Goal: Task Accomplishment & Management: Use online tool/utility

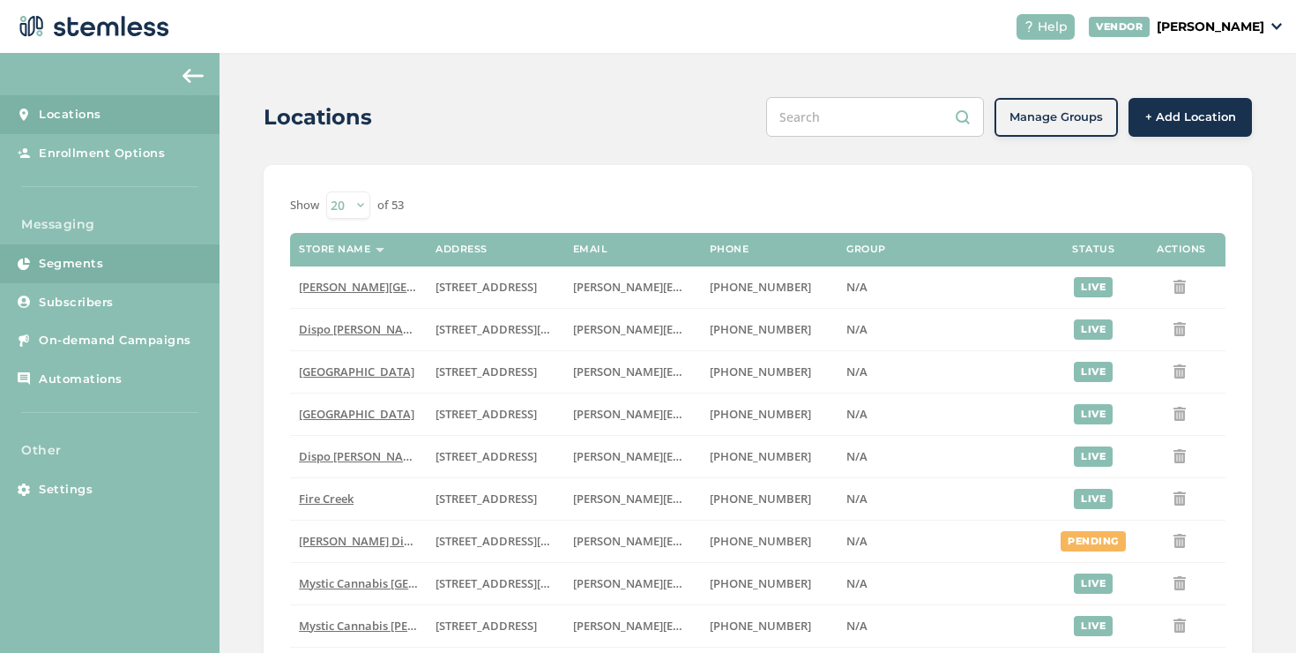
click at [159, 275] on link "Segments" at bounding box center [110, 263] width 220 height 39
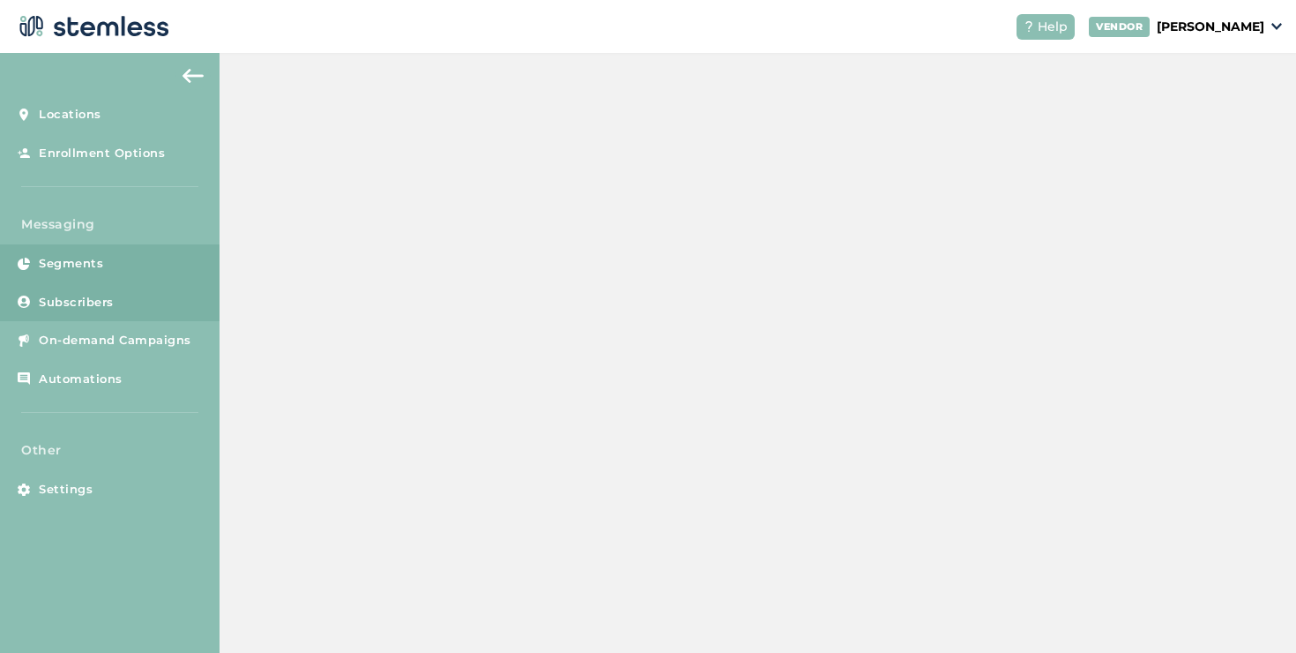
click at [146, 302] on link "Subscribers" at bounding box center [110, 302] width 220 height 39
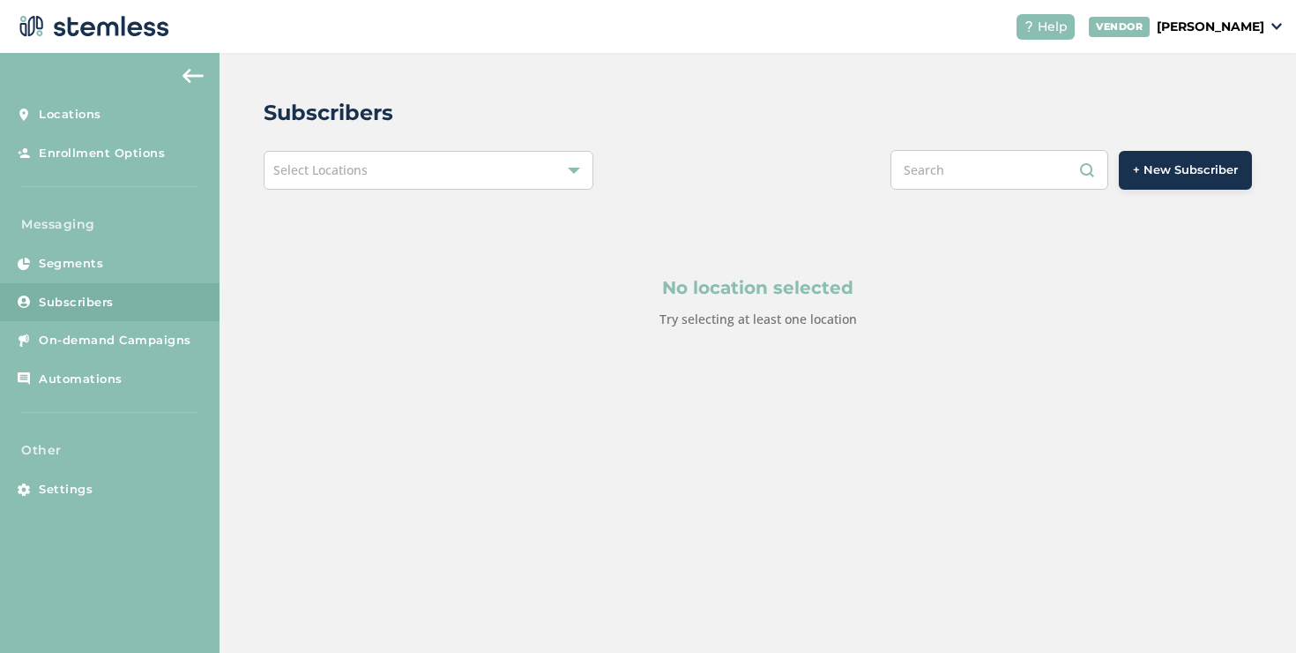
click at [418, 176] on div "Select Locations" at bounding box center [429, 170] width 330 height 39
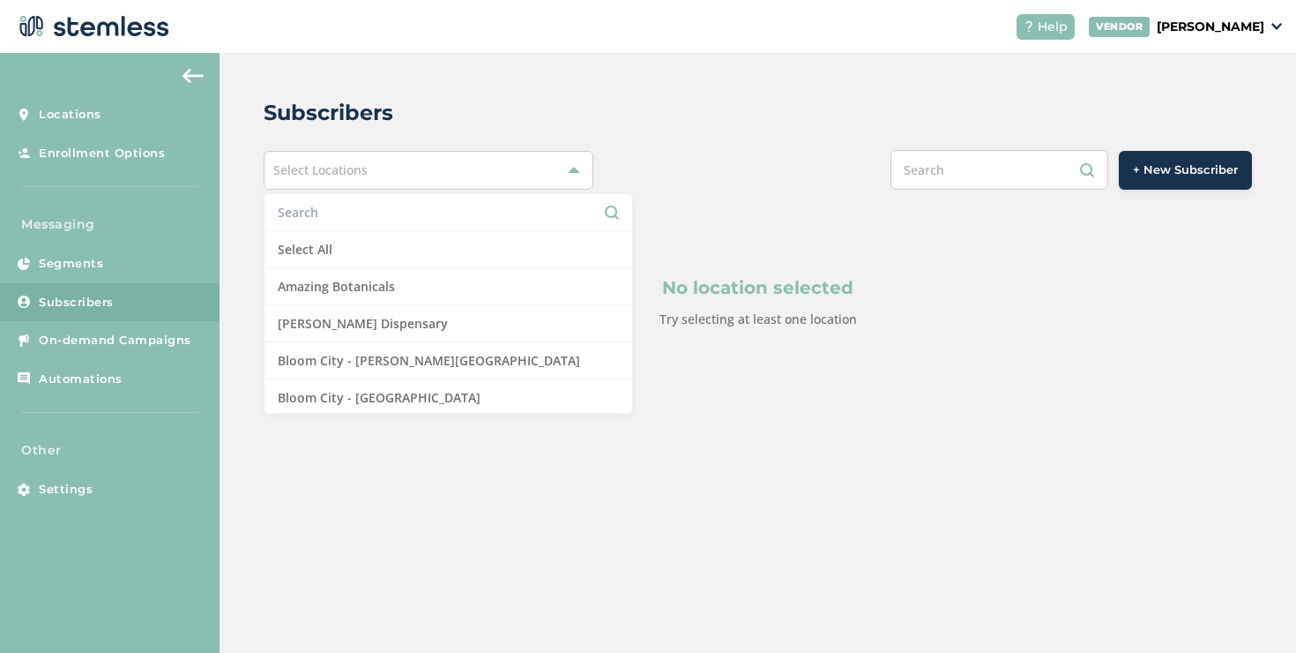
click at [396, 215] on input "text" at bounding box center [448, 212] width 341 height 19
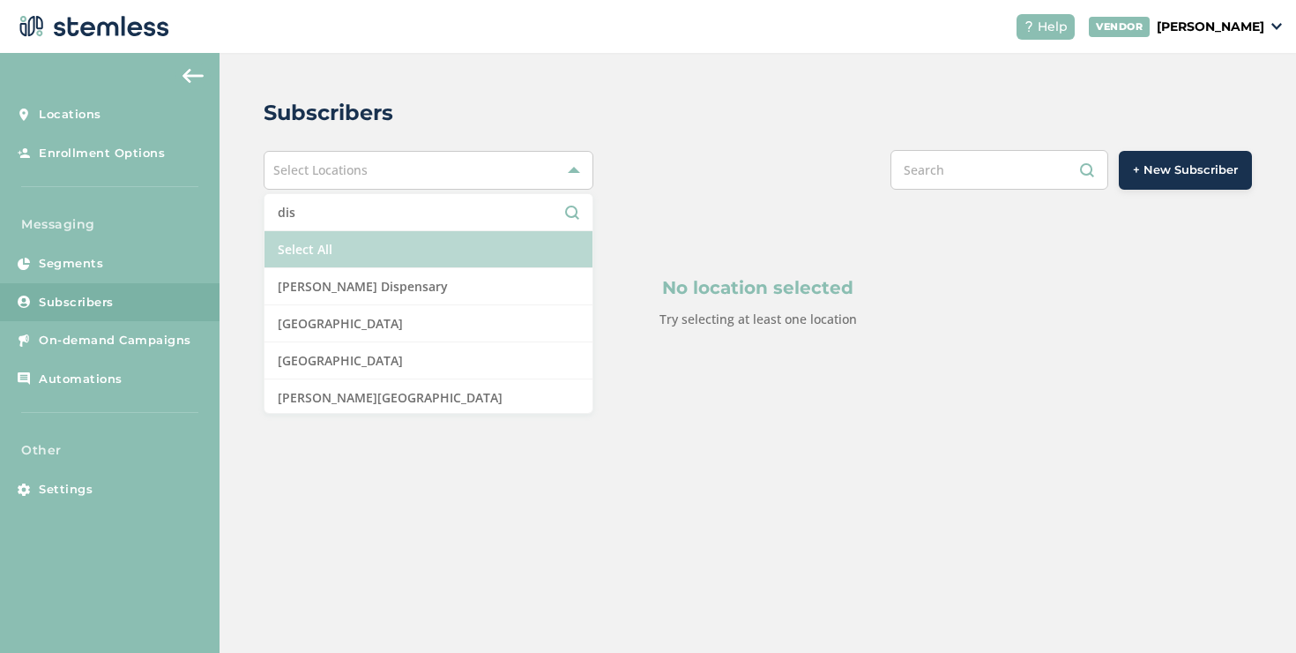
type input "dis"
click at [361, 253] on li "Select All" at bounding box center [429, 249] width 328 height 37
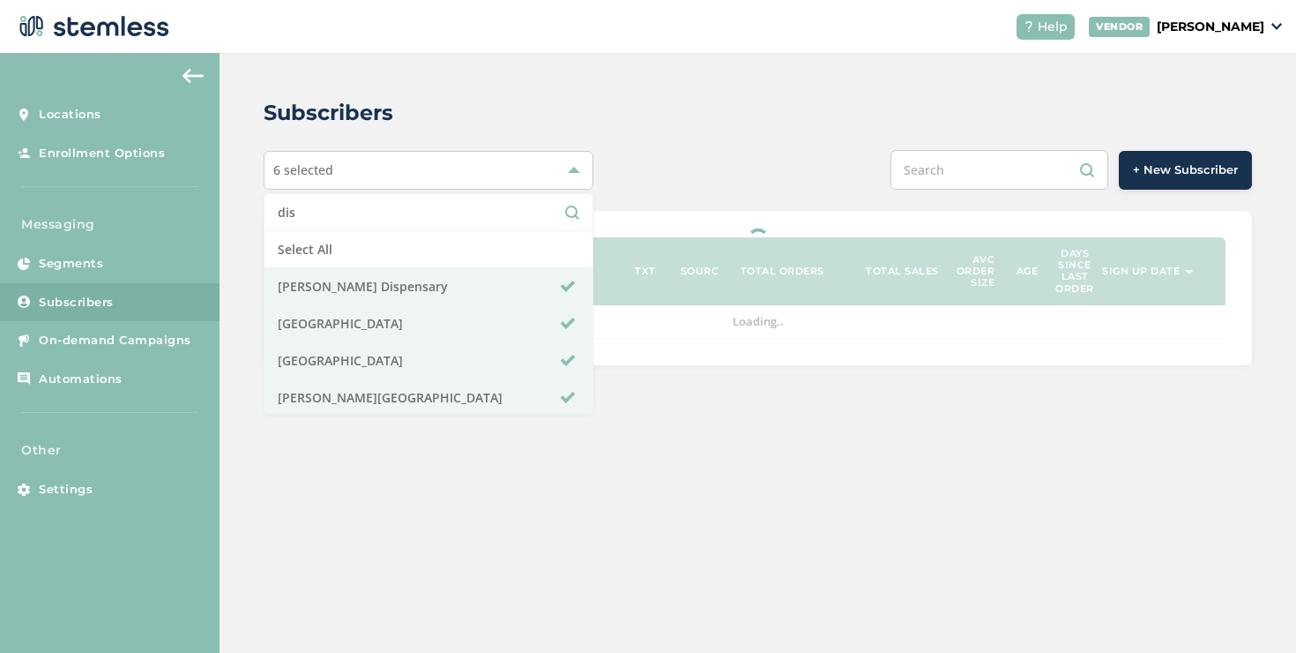
click at [595, 123] on div "Subscribers" at bounding box center [751, 113] width 974 height 32
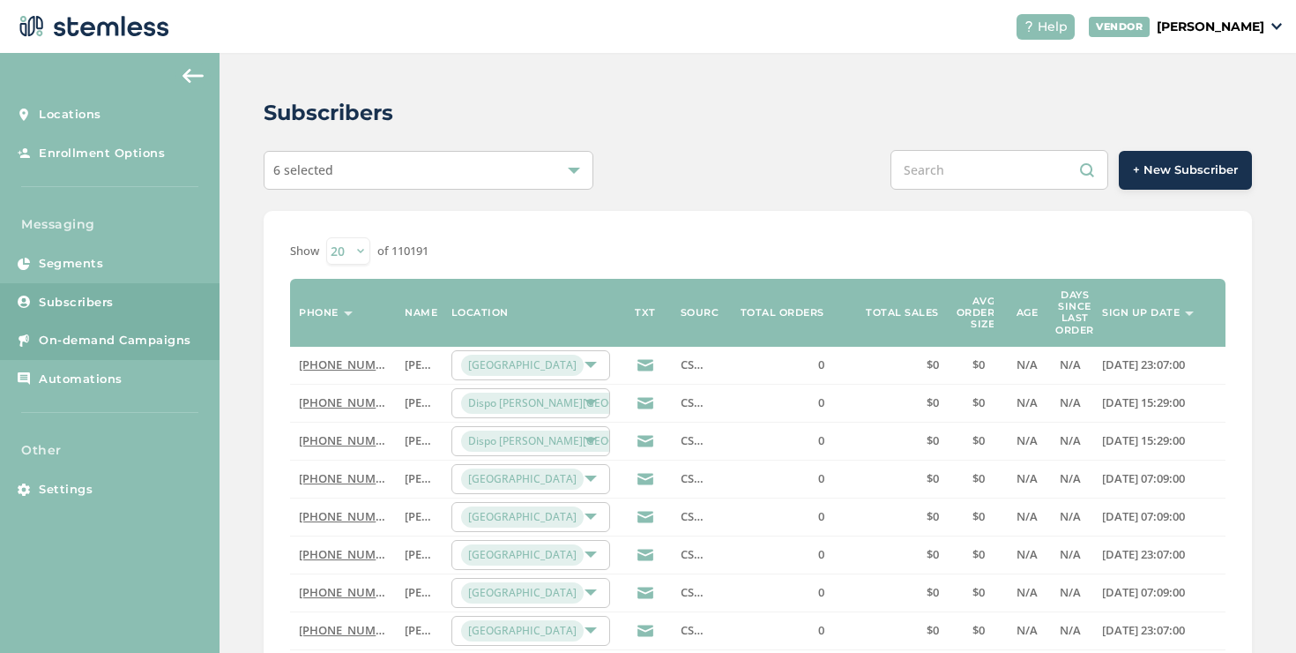
click at [105, 347] on span "On-demand Campaigns" at bounding box center [115, 341] width 153 height 18
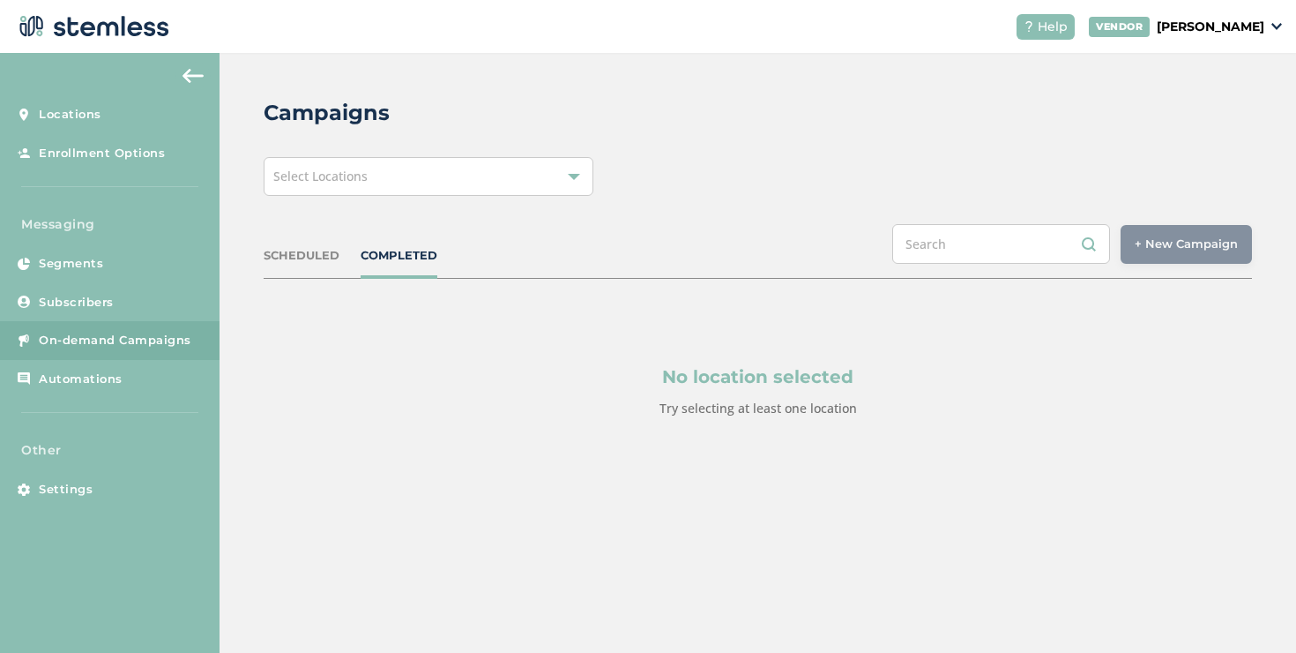
click at [337, 175] on span "Select Locations" at bounding box center [320, 176] width 94 height 17
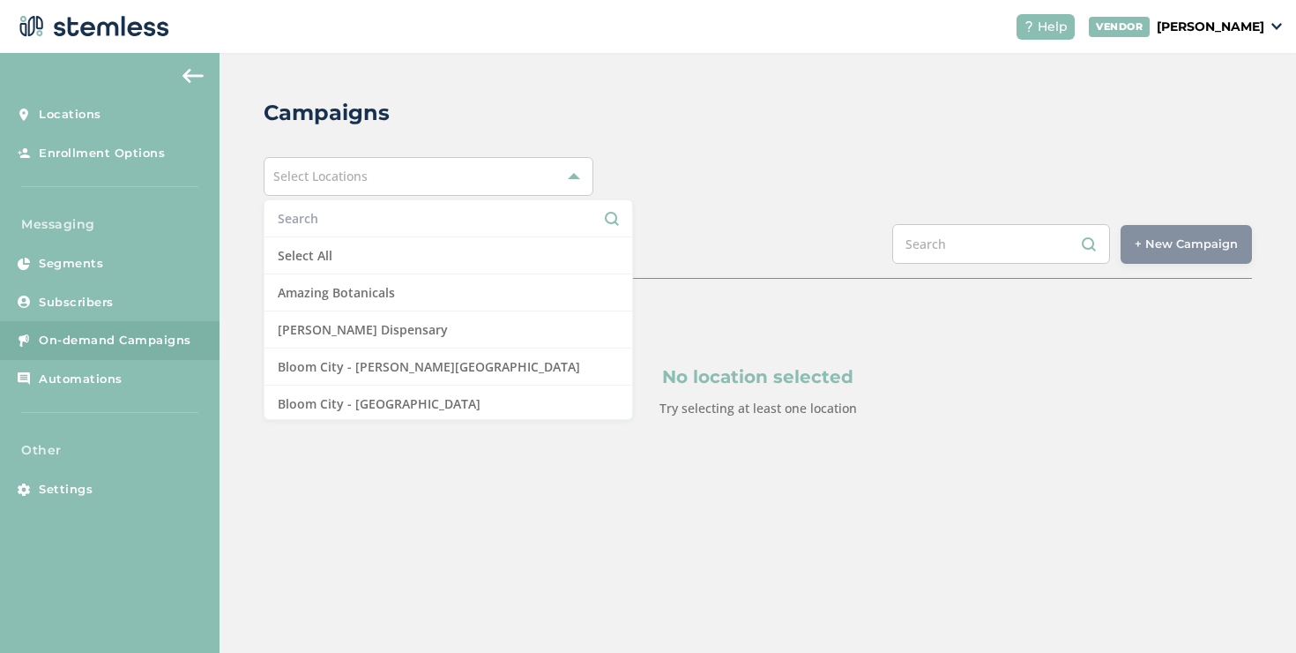
click at [316, 222] on input "text" at bounding box center [448, 218] width 341 height 19
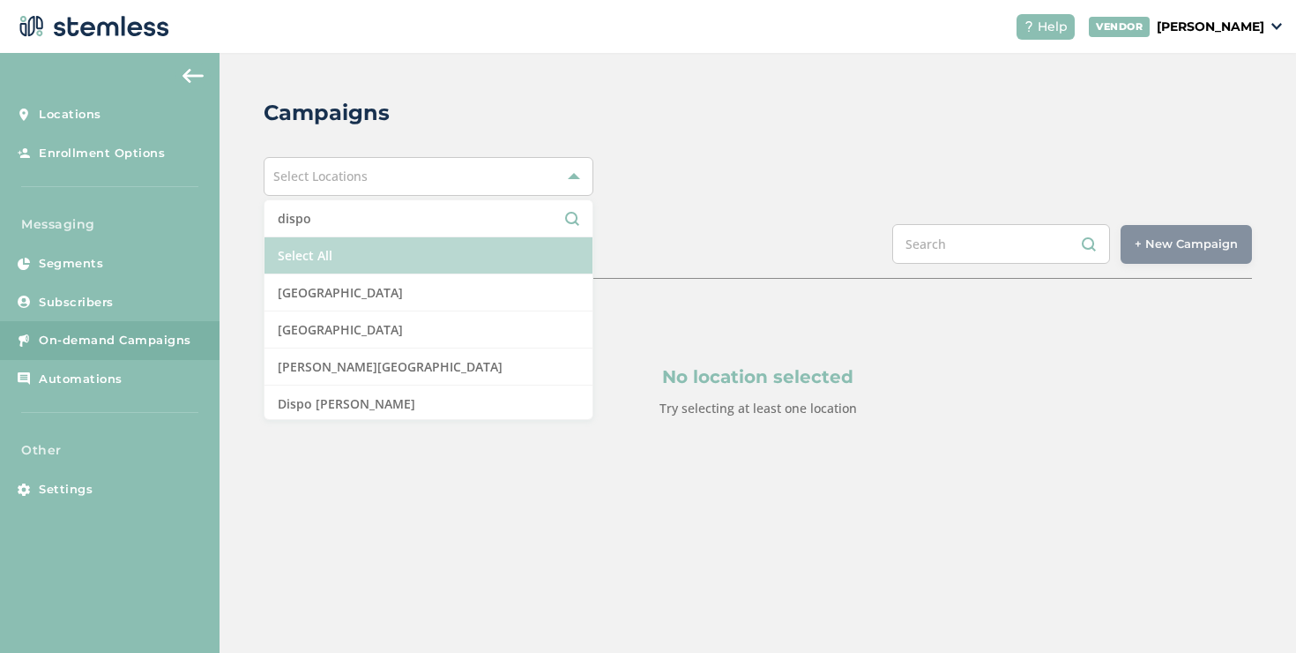
type input "dispo"
click at [549, 239] on li "Select All" at bounding box center [429, 255] width 328 height 37
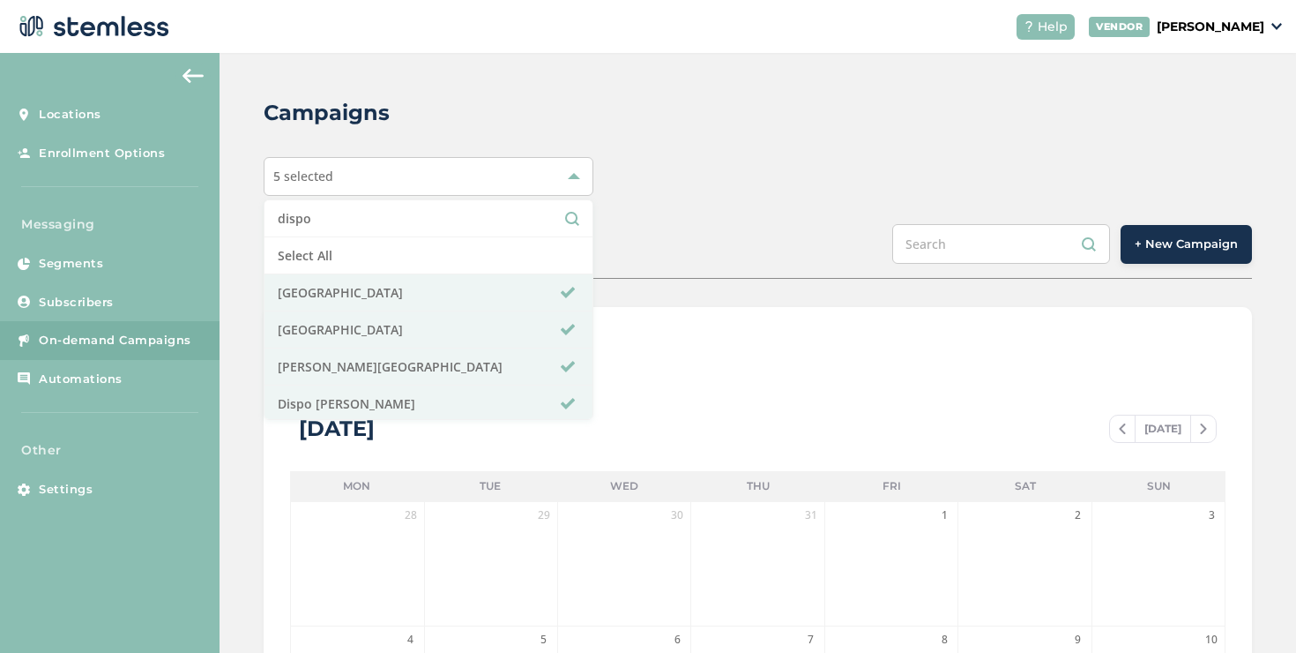
click at [1134, 219] on div "Campaigns 5 selected dispo Select All [GEOGRAPHIC_DATA] [GEOGRAPHIC_DATA] [GEOG…" at bounding box center [758, 623] width 1077 height 1141
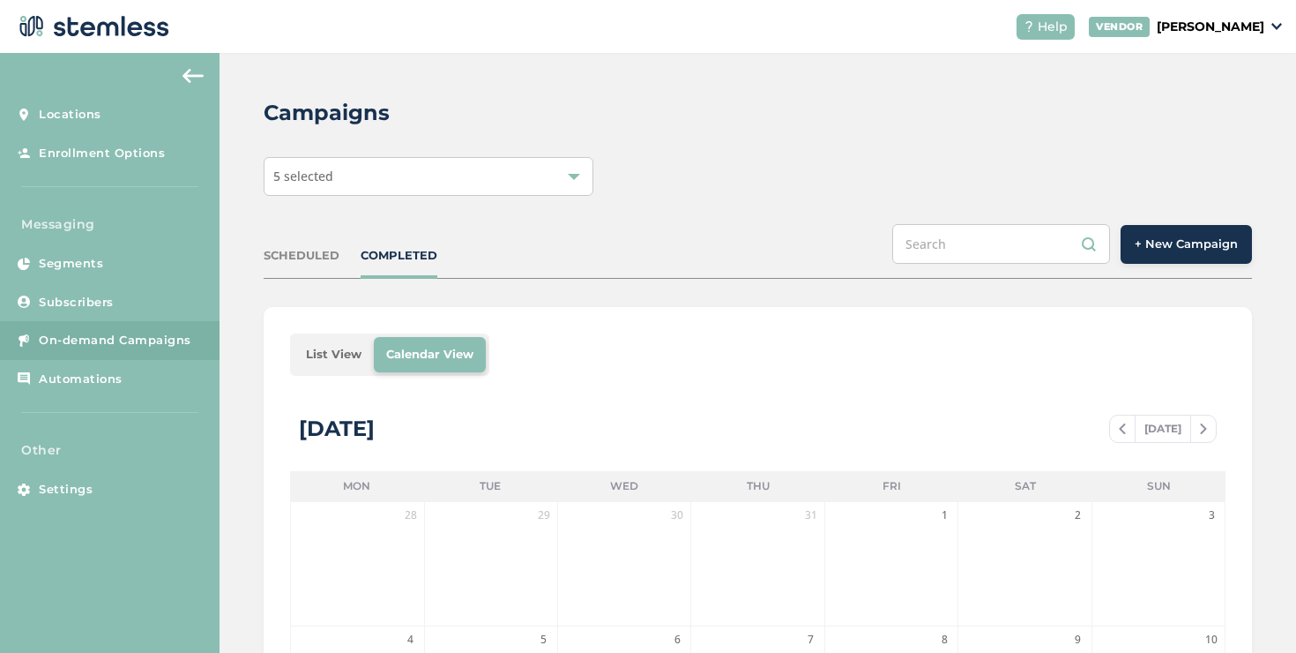
click at [1134, 223] on div "Campaigns 5 selected SCHEDULED COMPLETED + New Campaign List View Calendar View…" at bounding box center [758, 623] width 1077 height 1141
click at [1134, 224] on div "+ New Campaign" at bounding box center [1072, 244] width 360 height 40
click at [1134, 227] on button "+ New Campaign" at bounding box center [1186, 244] width 131 height 39
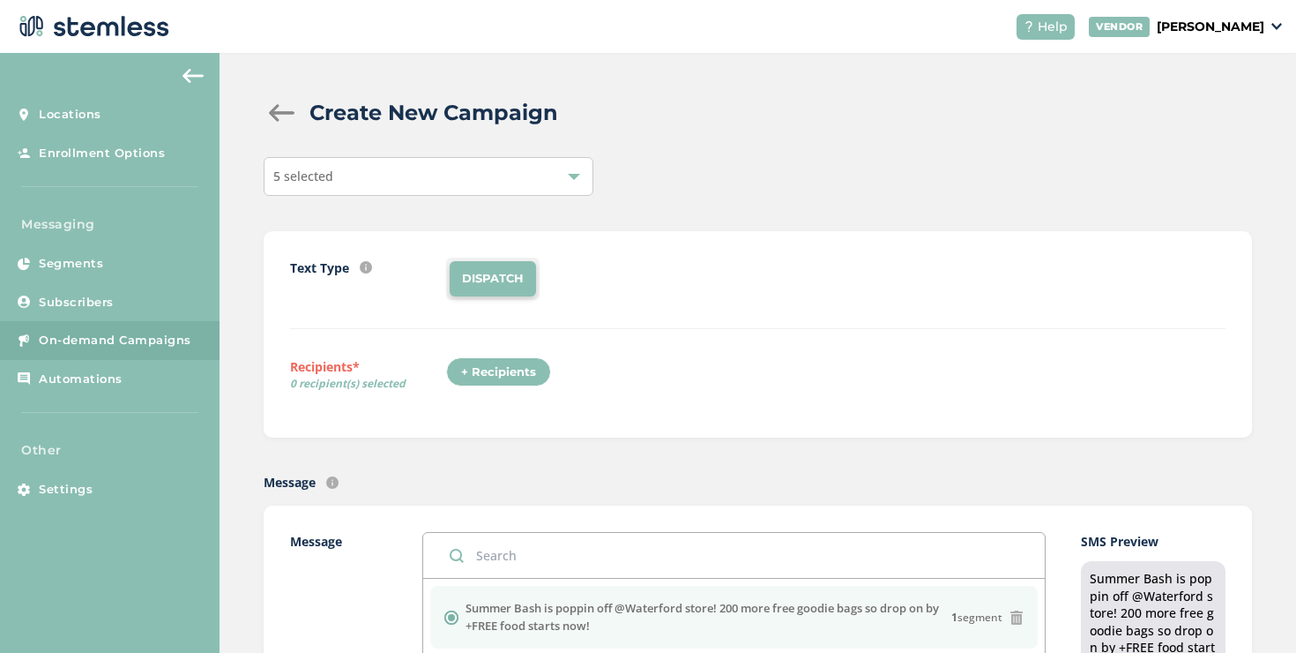
click at [519, 371] on div "+ Recipients" at bounding box center [498, 372] width 105 height 30
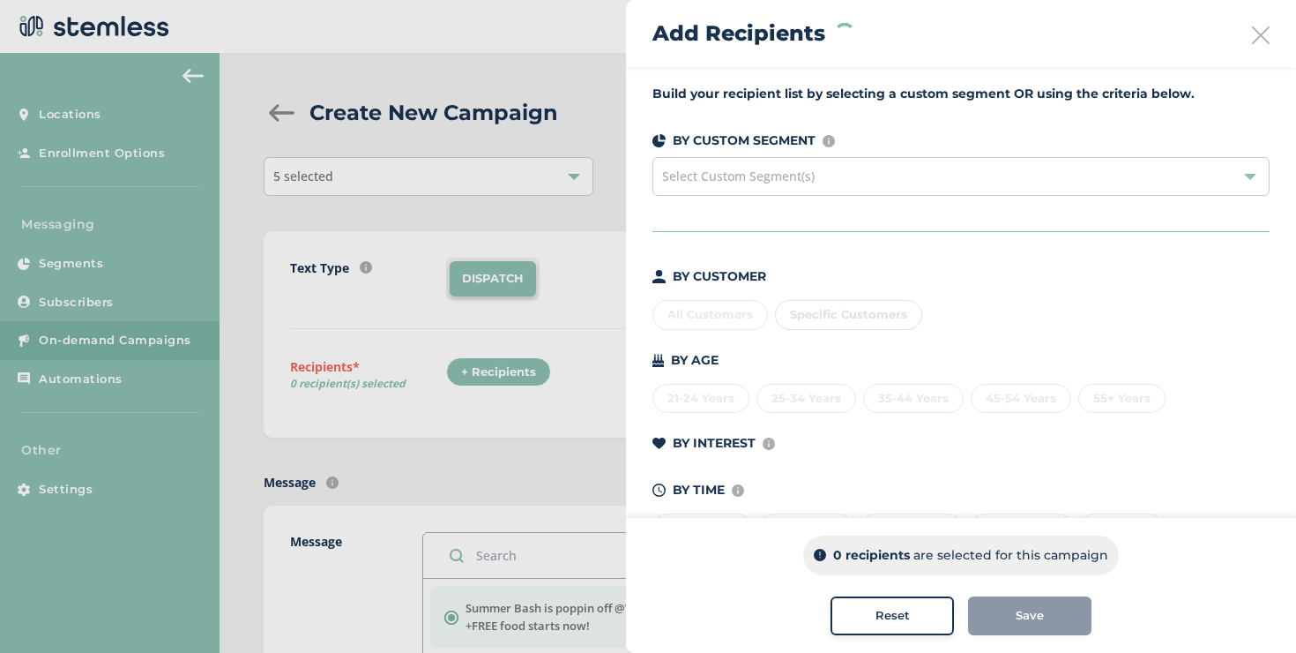
scroll to position [11, 0]
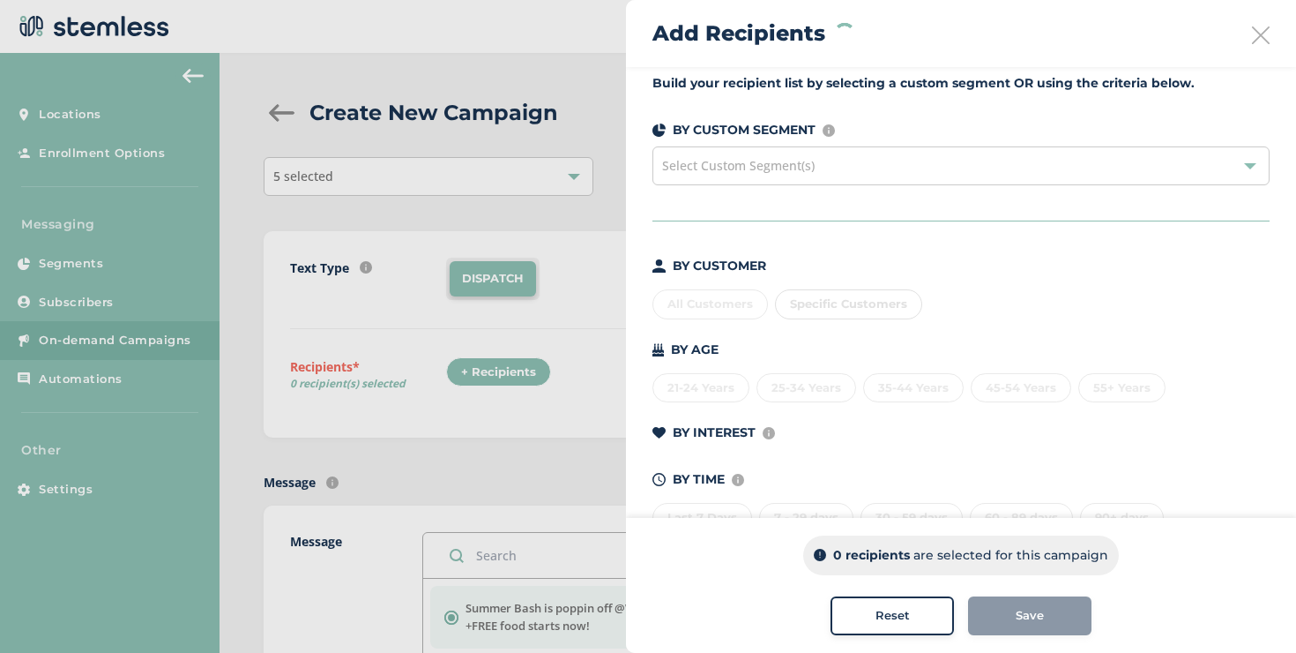
click at [780, 175] on div "Select Custom Segment(s)" at bounding box center [961, 165] width 617 height 39
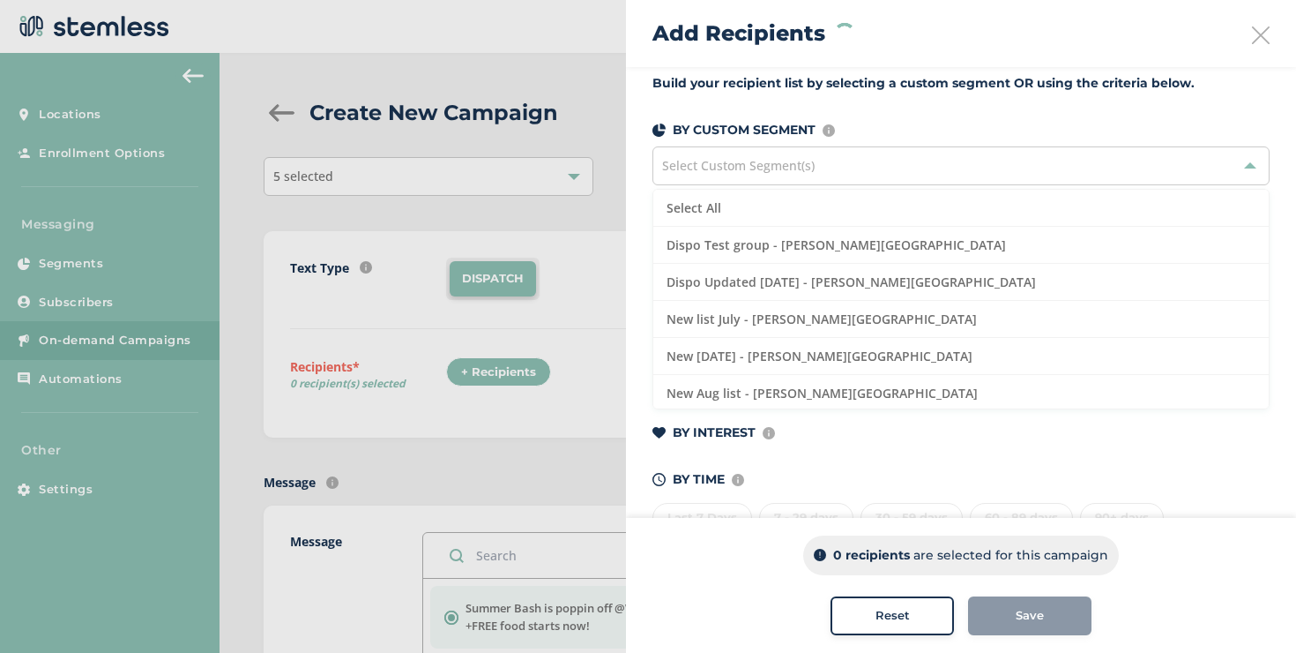
click at [780, 175] on div "Select Custom Segment(s)" at bounding box center [961, 165] width 617 height 39
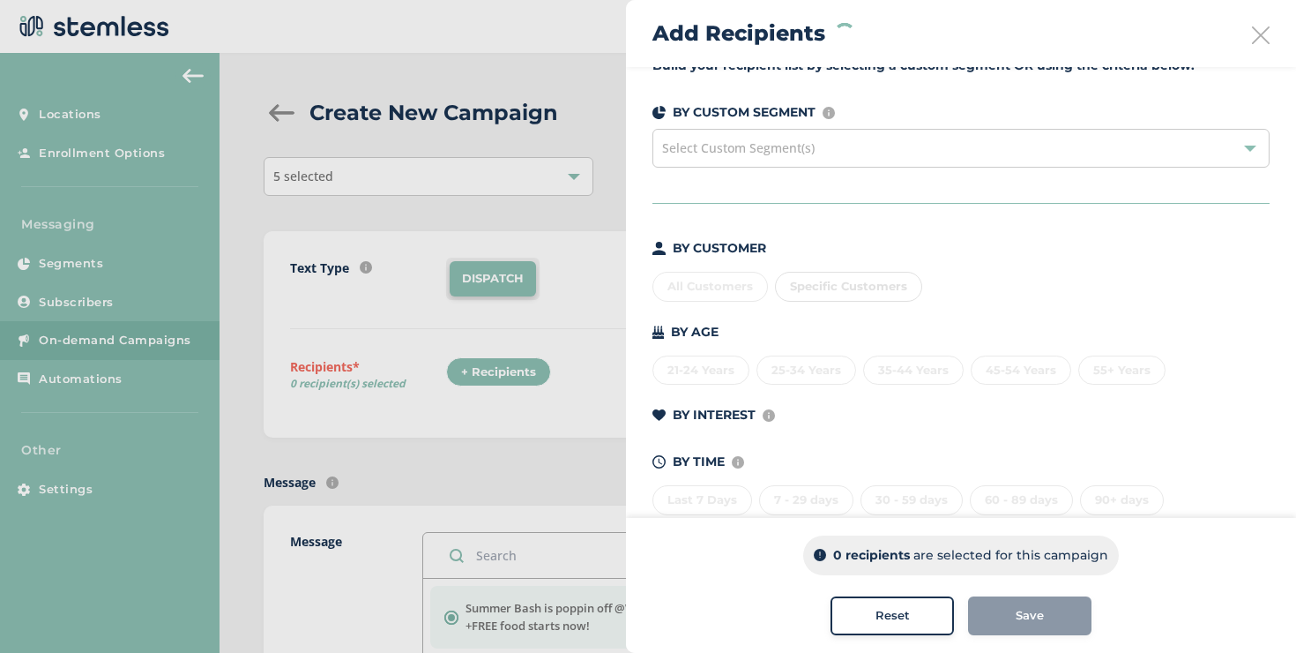
scroll to position [30, 0]
click at [782, 159] on div "Select Custom Segment(s)" at bounding box center [961, 146] width 617 height 39
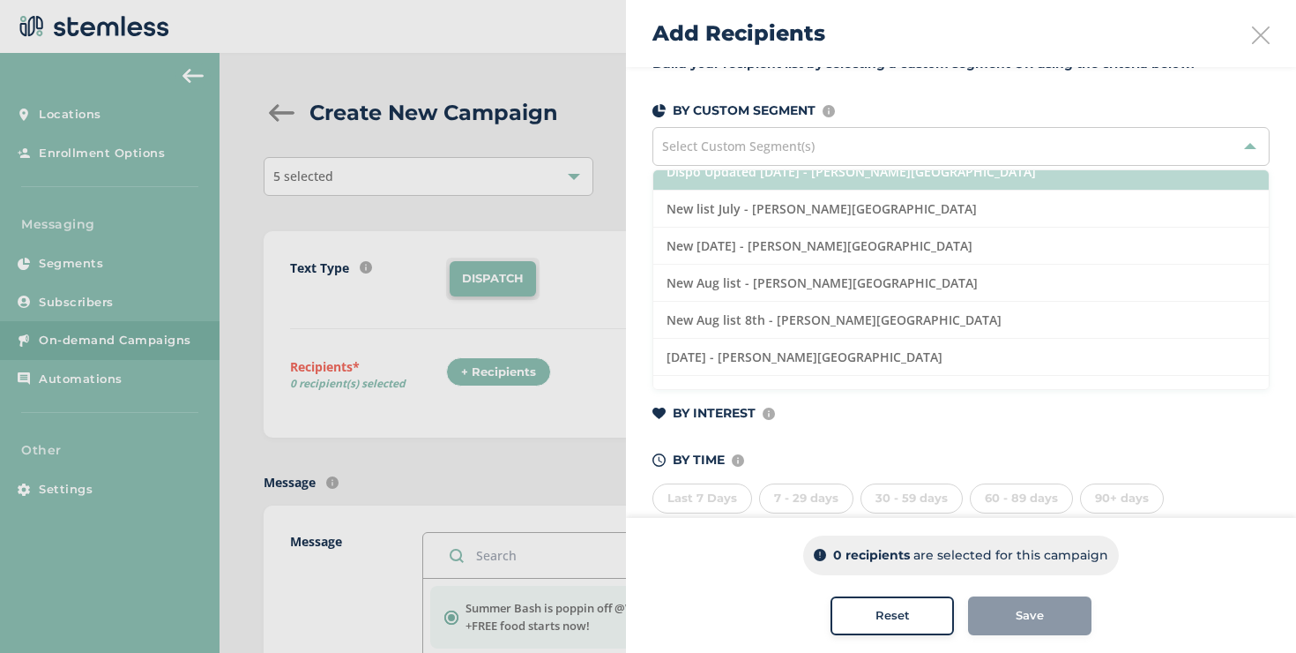
scroll to position [0, 0]
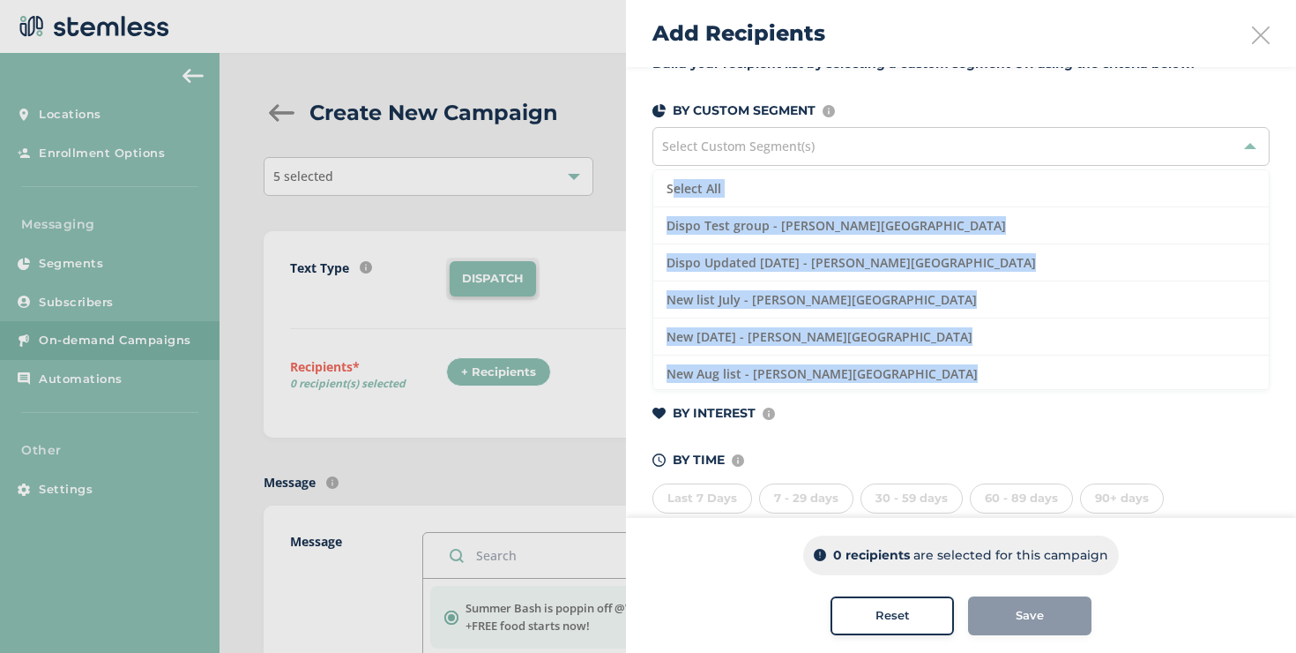
drag, startPoint x: 654, startPoint y: 183, endPoint x: 638, endPoint y: 185, distance: 16.1
click at [638, 185] on div "Build your recipient list by selecting a custom segment OR using the criteria b…" at bounding box center [961, 294] width 670 height 515
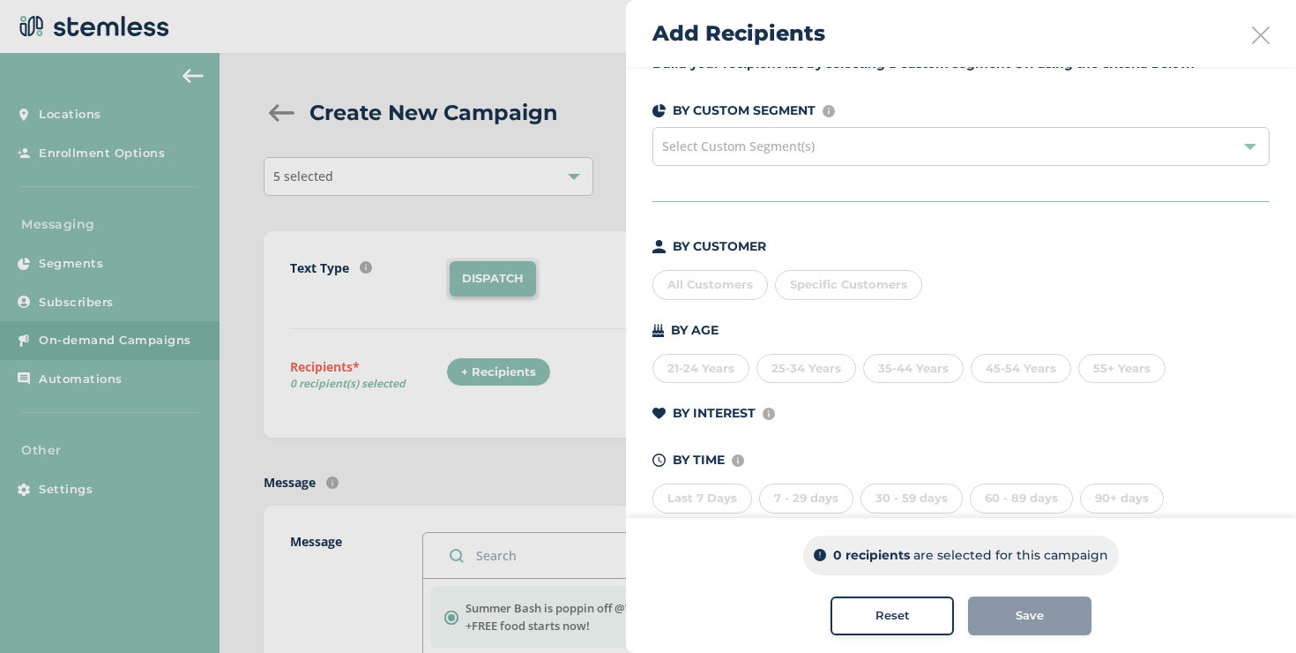
click at [690, 276] on div "All Customers" at bounding box center [711, 285] width 116 height 30
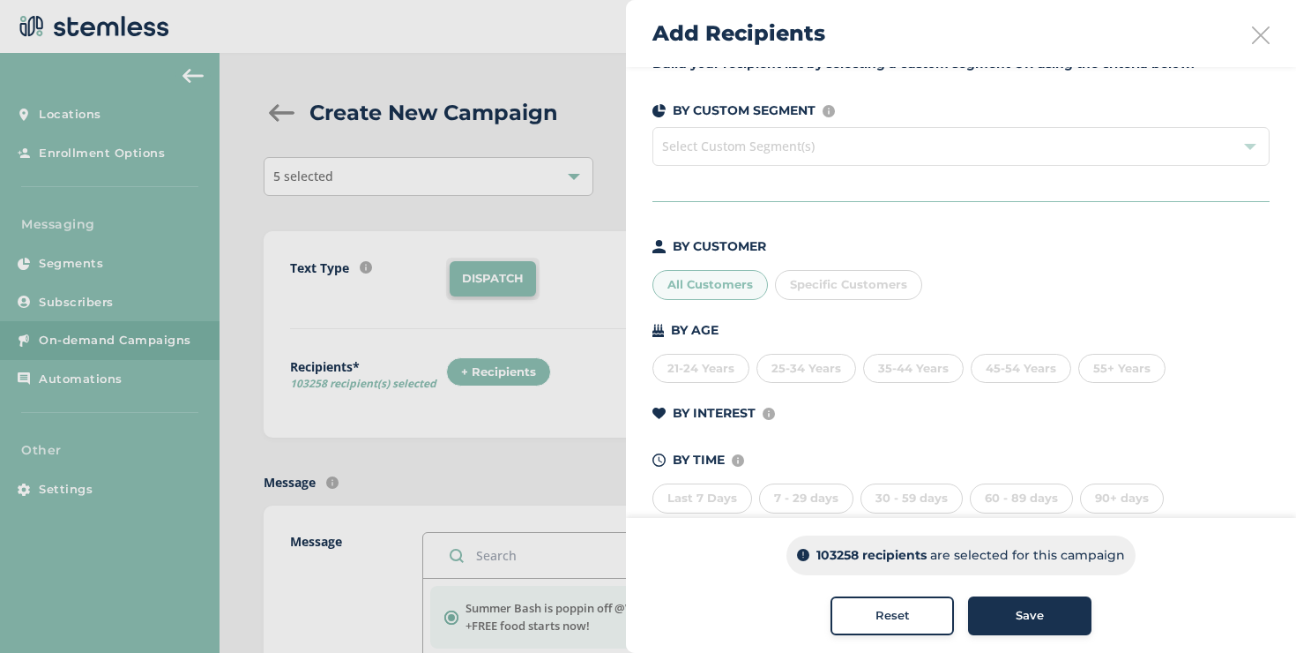
click at [690, 276] on div "All Customers" at bounding box center [711, 285] width 116 height 30
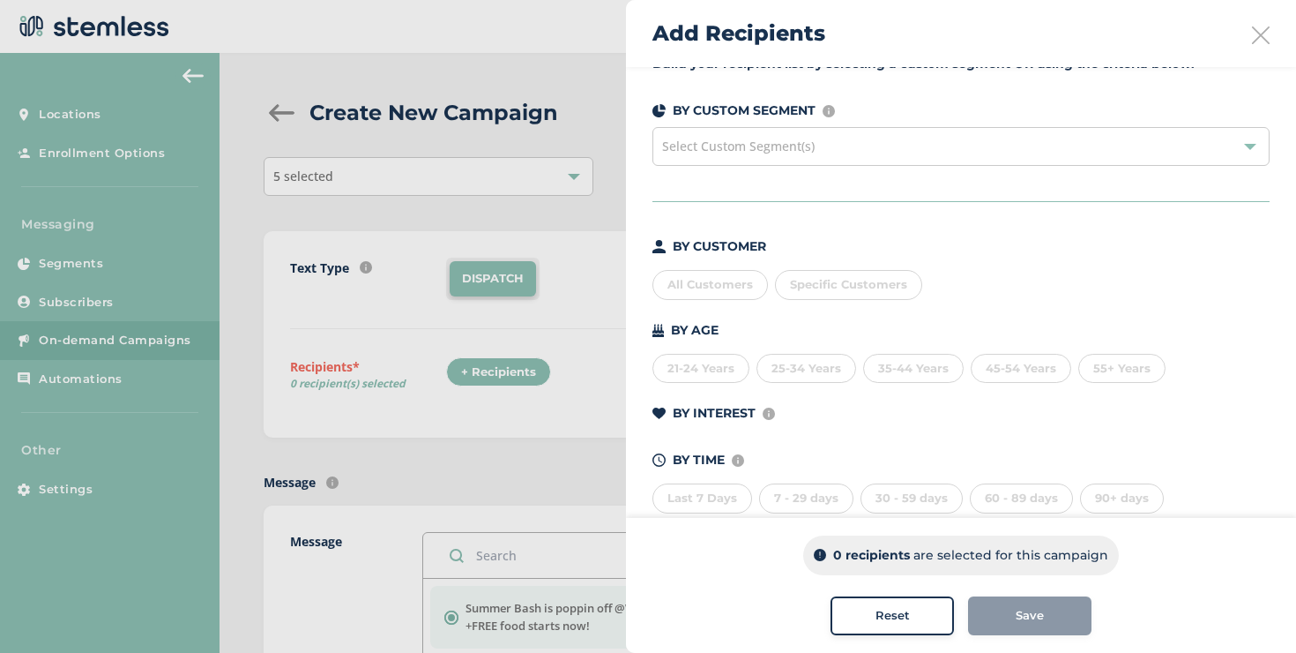
click at [793, 362] on div "25-34 Years" at bounding box center [807, 369] width 100 height 30
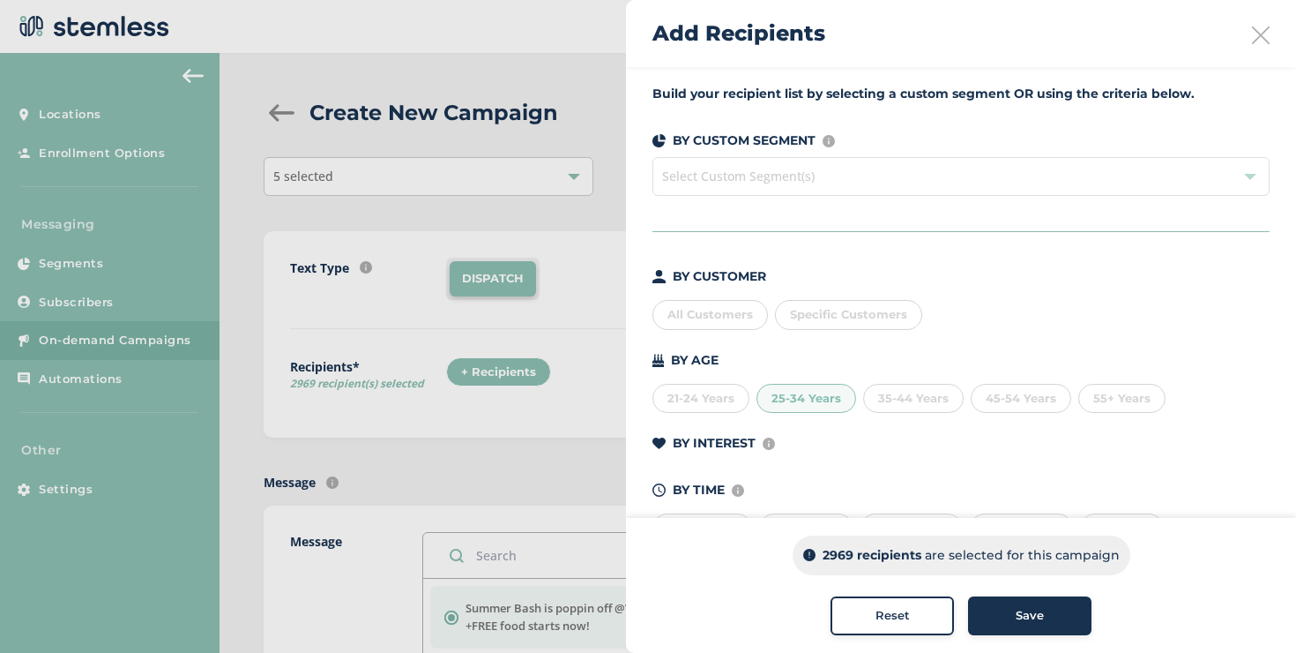
click at [987, 399] on div "45-54 Years" at bounding box center [1021, 399] width 101 height 30
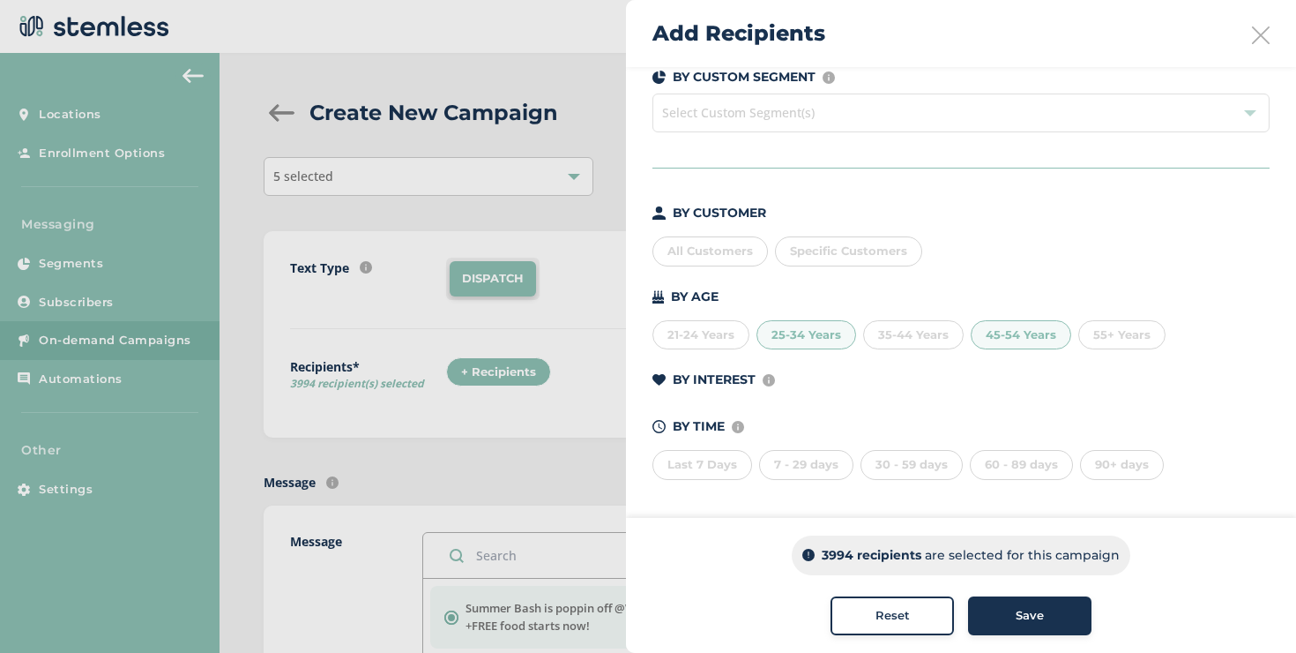
click at [882, 612] on span "Reset" at bounding box center [893, 616] width 34 height 18
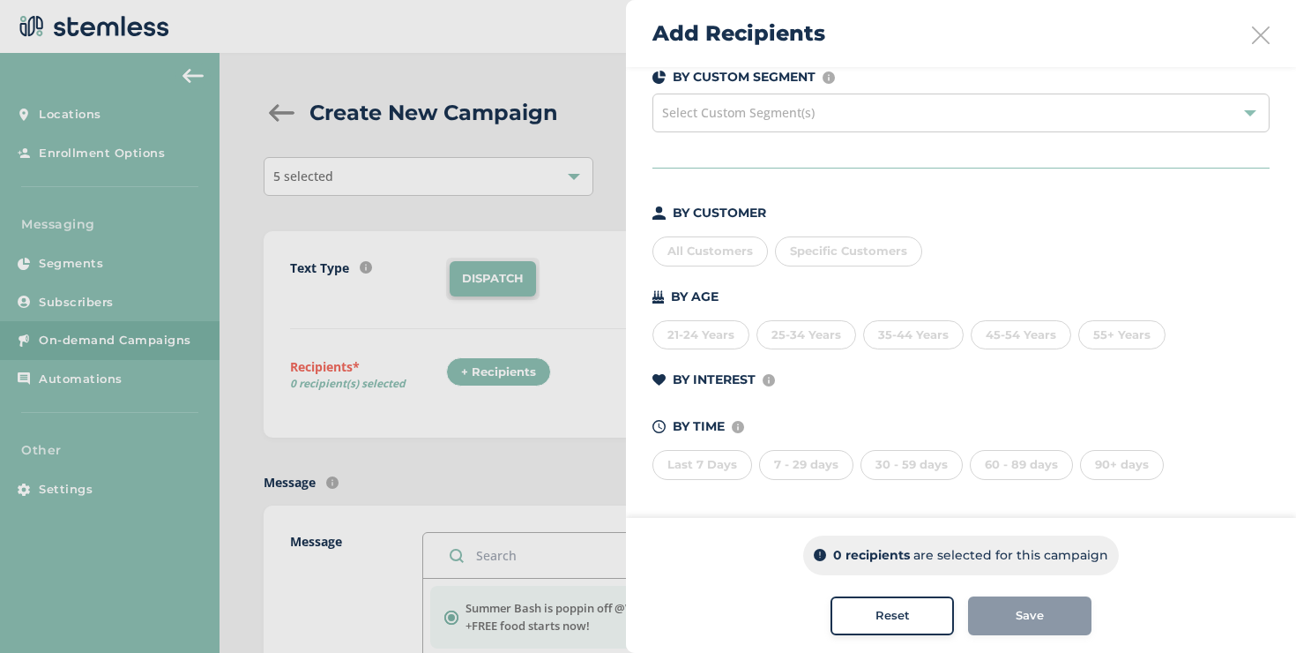
click at [882, 612] on span "Reset" at bounding box center [893, 616] width 34 height 18
click at [1266, 30] on icon at bounding box center [1261, 35] width 18 height 18
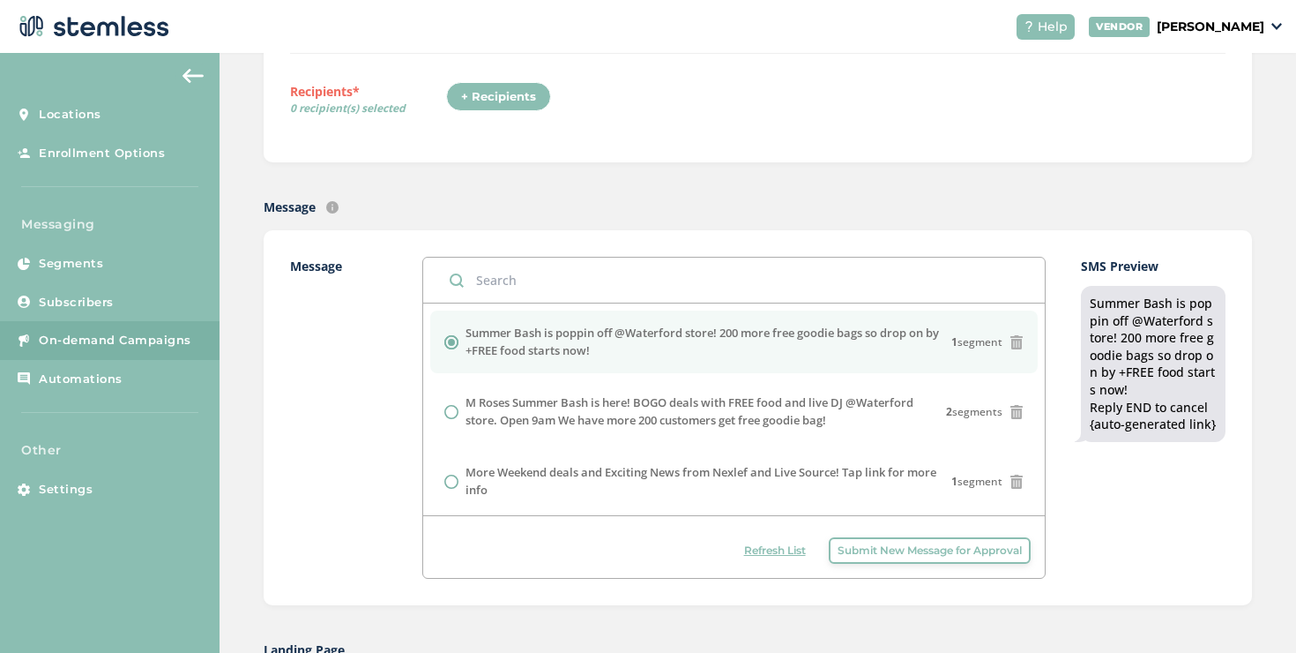
scroll to position [0, 0]
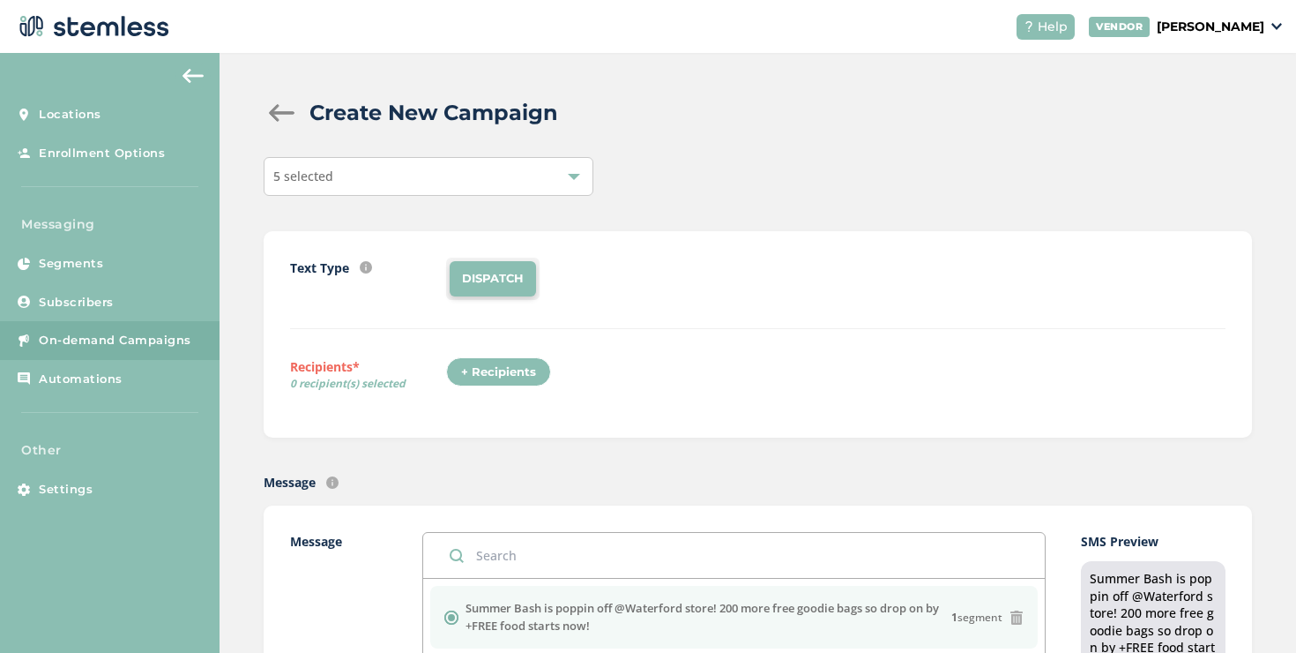
click at [288, 126] on div "Create New Campaign" at bounding box center [751, 113] width 974 height 32
click at [284, 121] on div at bounding box center [281, 113] width 35 height 18
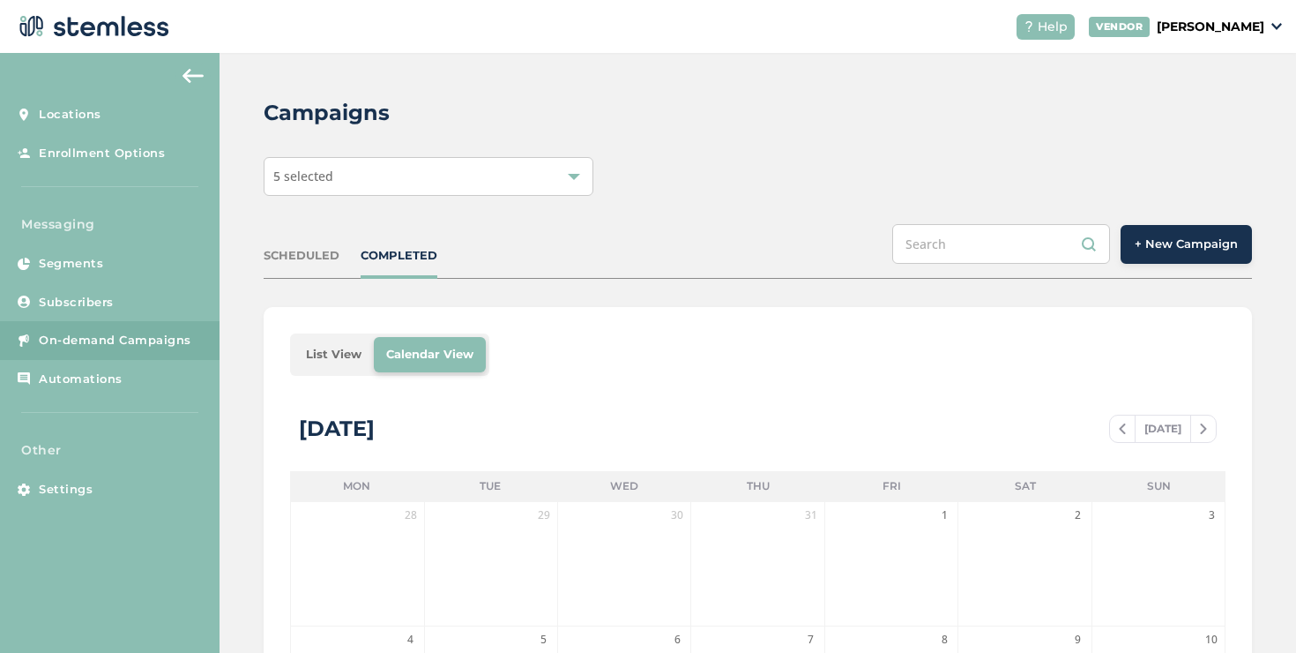
click at [340, 362] on li "List View" at bounding box center [334, 354] width 80 height 35
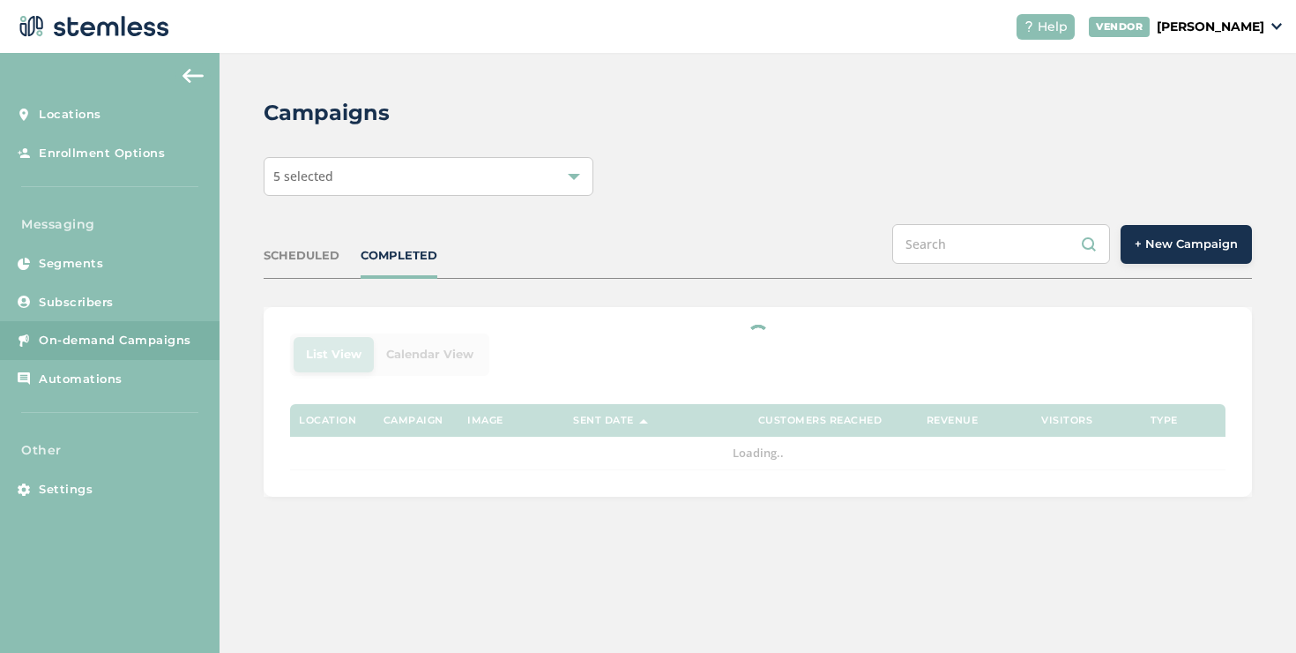
click at [381, 186] on div "5 selected" at bounding box center [429, 176] width 330 height 39
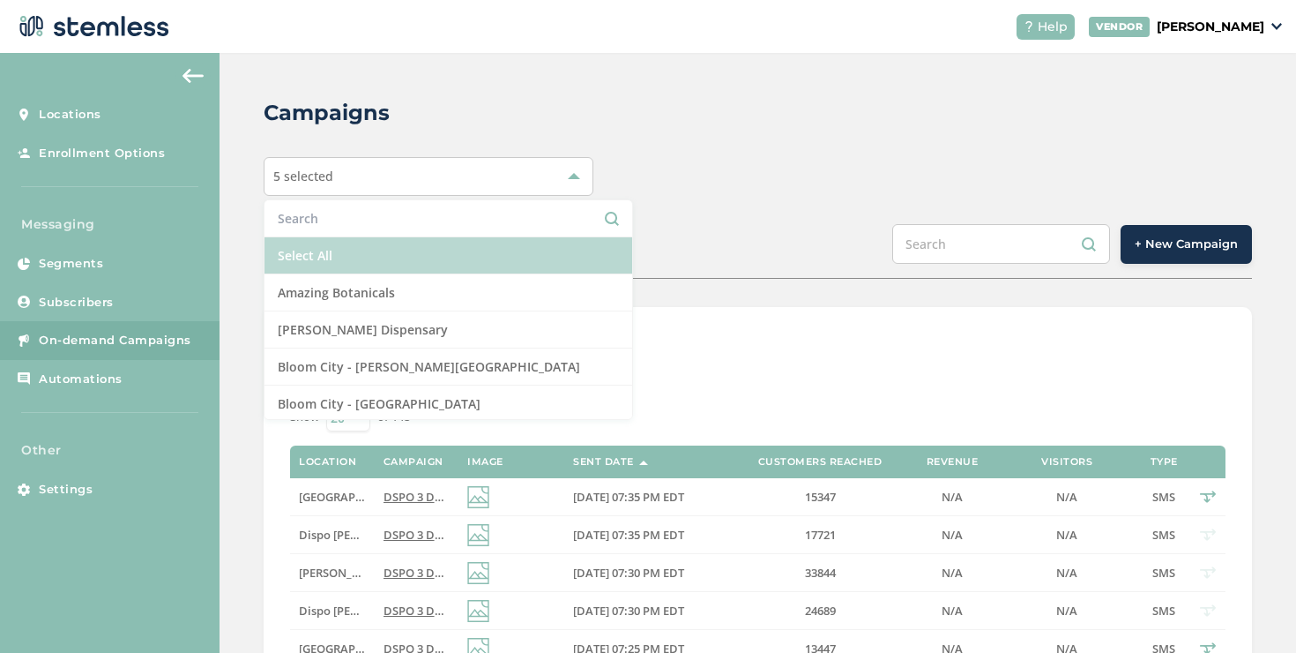
click at [353, 245] on li "Select All" at bounding box center [449, 255] width 368 height 37
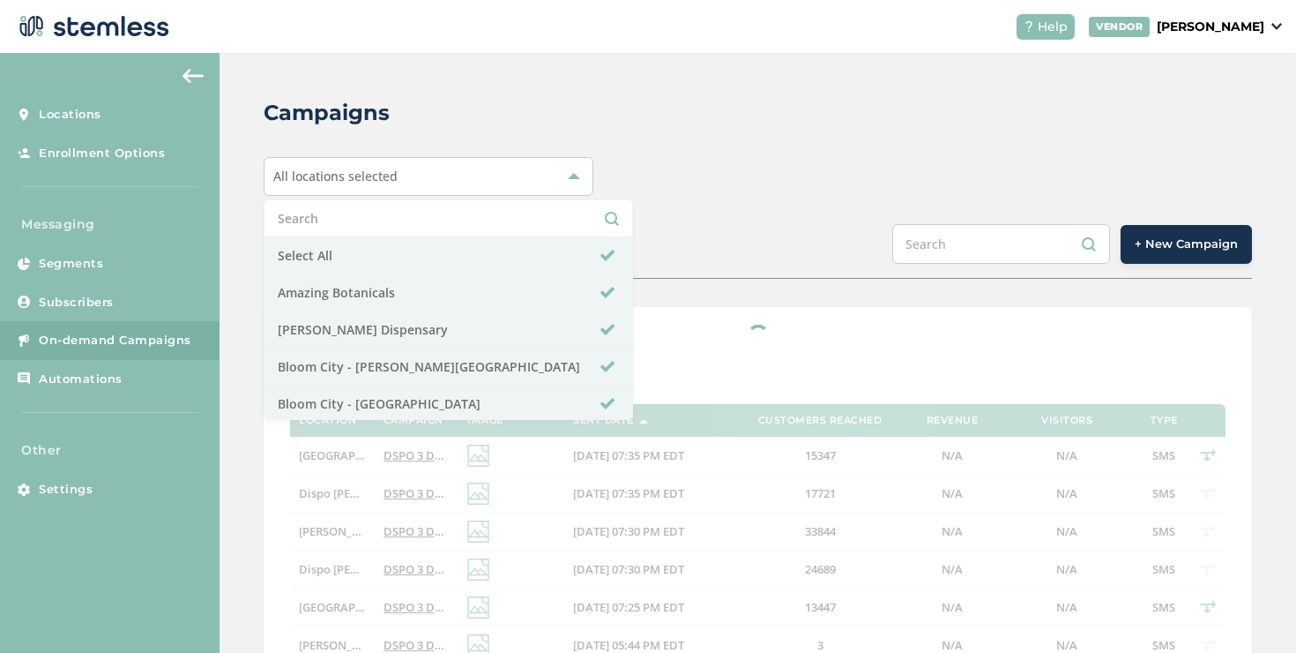
click at [673, 198] on div "Campaigns All locations selected Select All Amazing Botanicals [PERSON_NAME] Di…" at bounding box center [758, 659] width 1077 height 1213
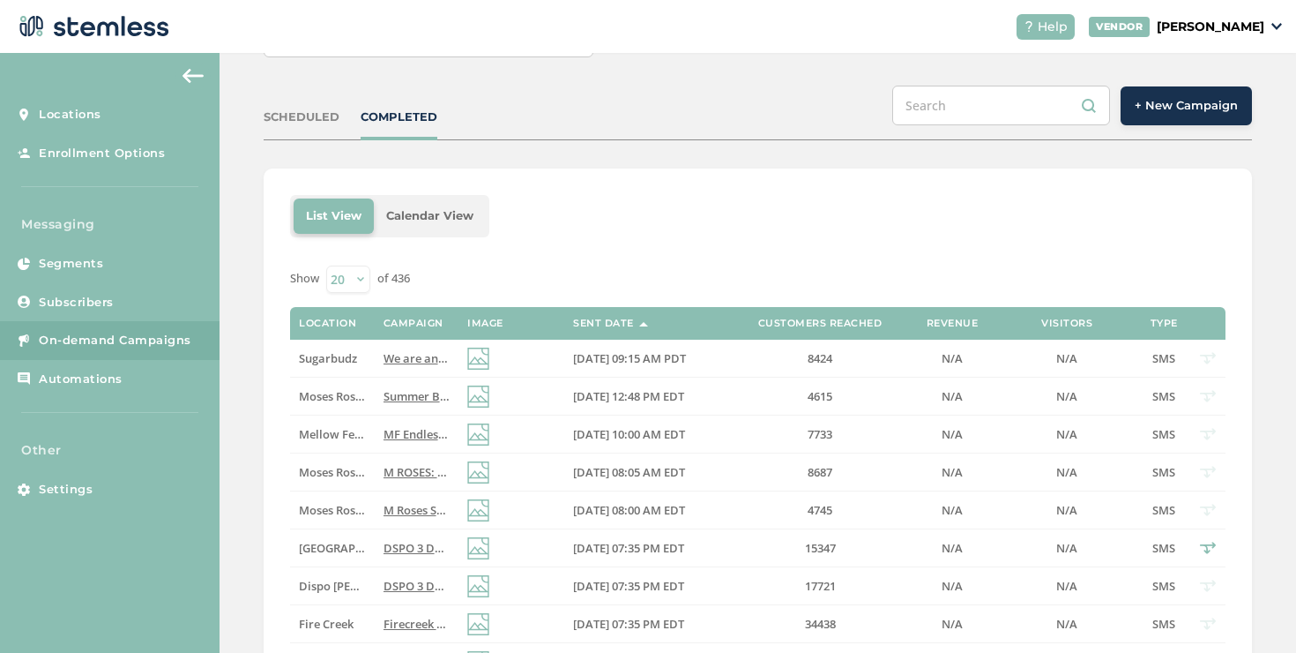
scroll to position [156, 0]
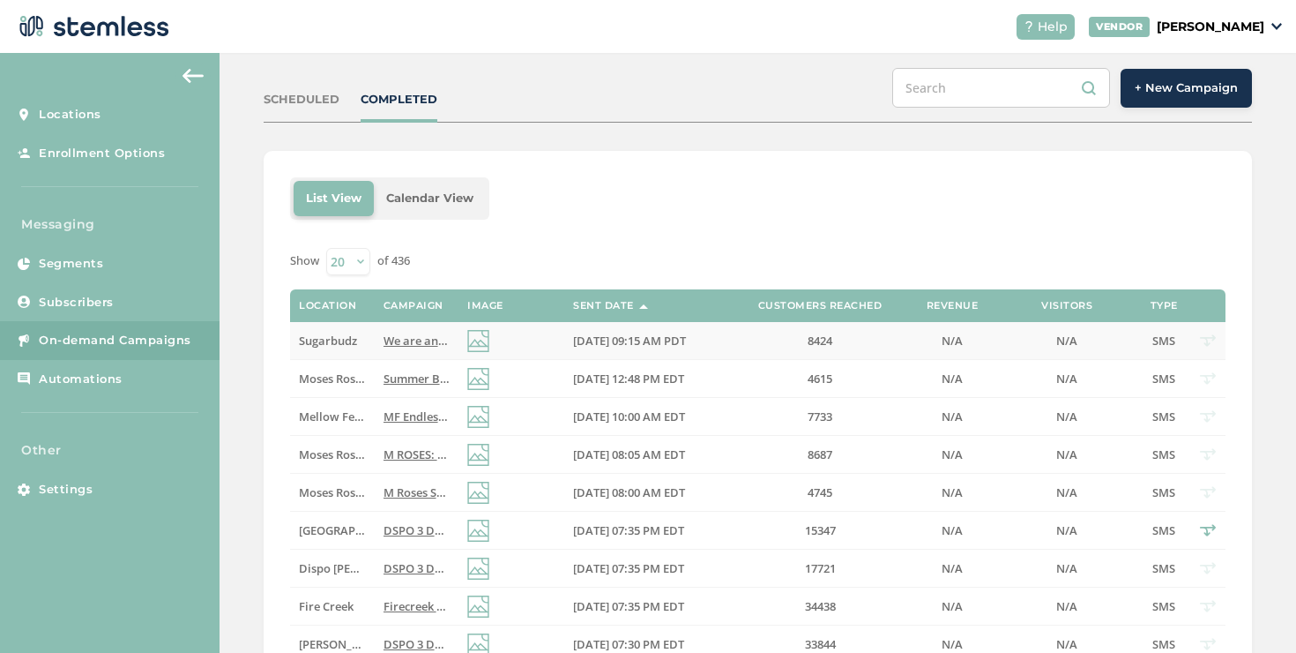
click at [384, 339] on span "We are another year OLDER! Celebrate our anniversary with us! Deals, giveaways,…" at bounding box center [740, 340] width 713 height 16
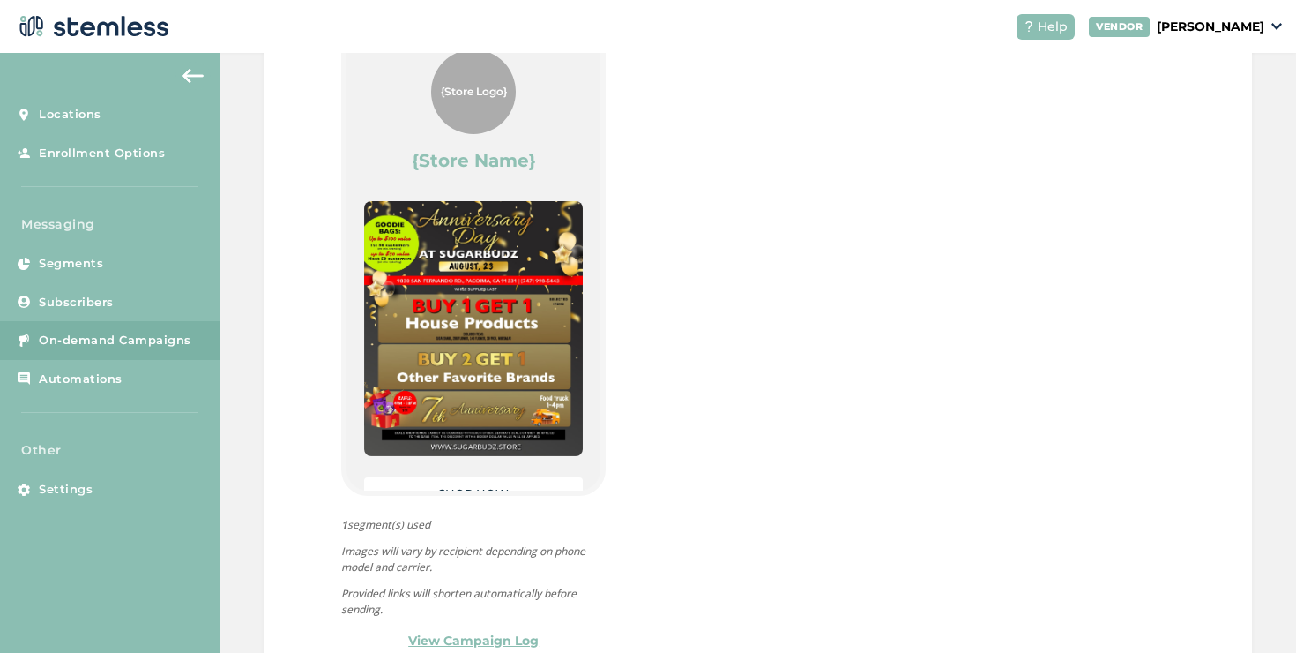
scroll to position [932, 0]
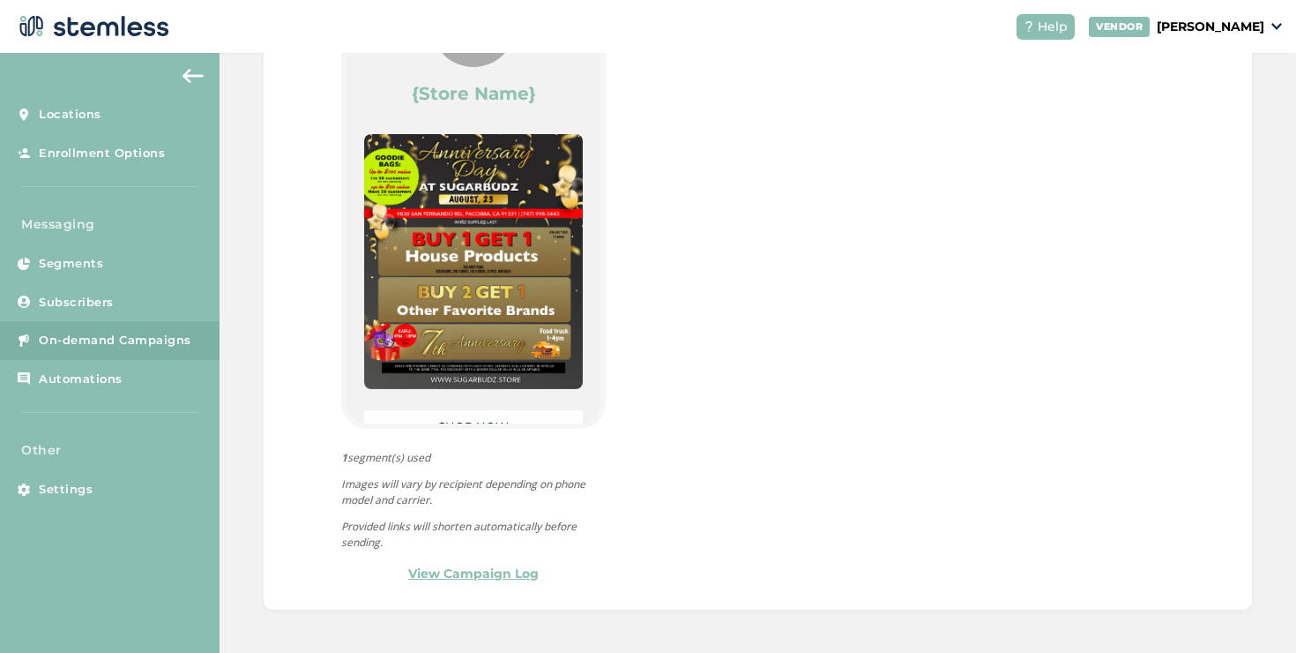
click at [429, 574] on link "View Campaign Log" at bounding box center [473, 573] width 131 height 19
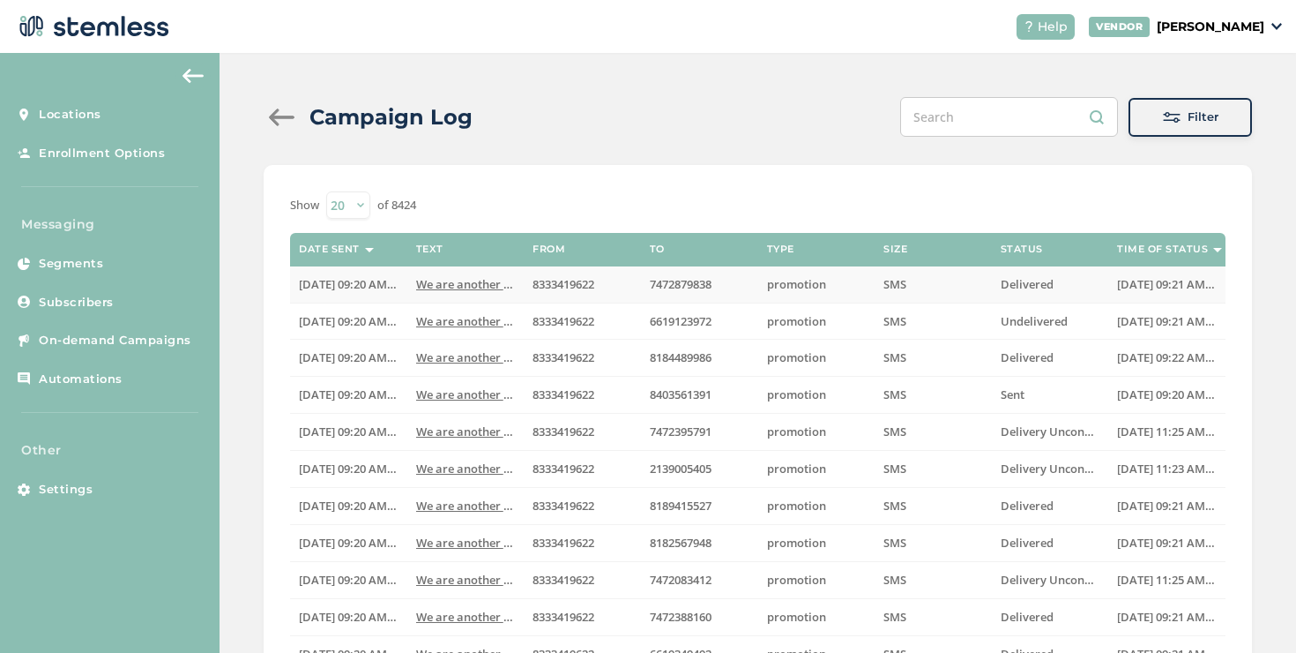
click at [416, 284] on span "We are another year OLDER! Celebrate our anniversa..." at bounding box center [566, 284] width 301 height 16
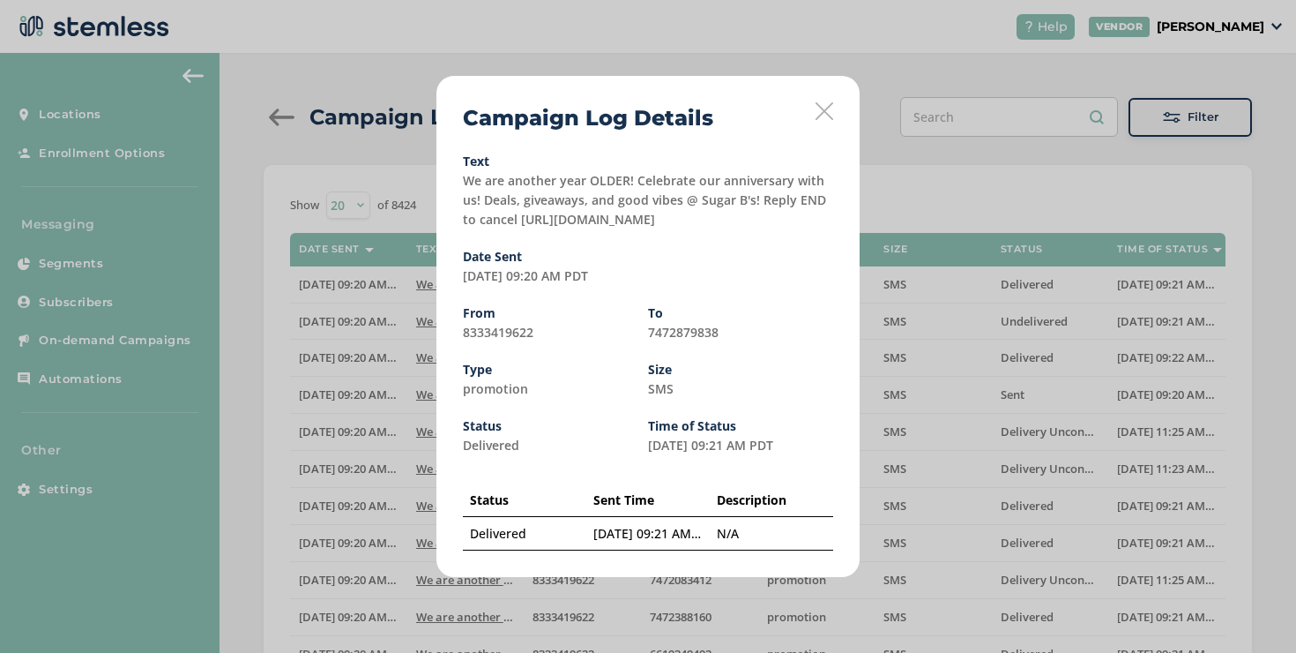
click at [825, 99] on div "Campaign Log Details Text We are another year OLDER! Celebrate our anniversary …" at bounding box center [648, 326] width 423 height 501
click at [825, 105] on icon at bounding box center [825, 111] width 18 height 18
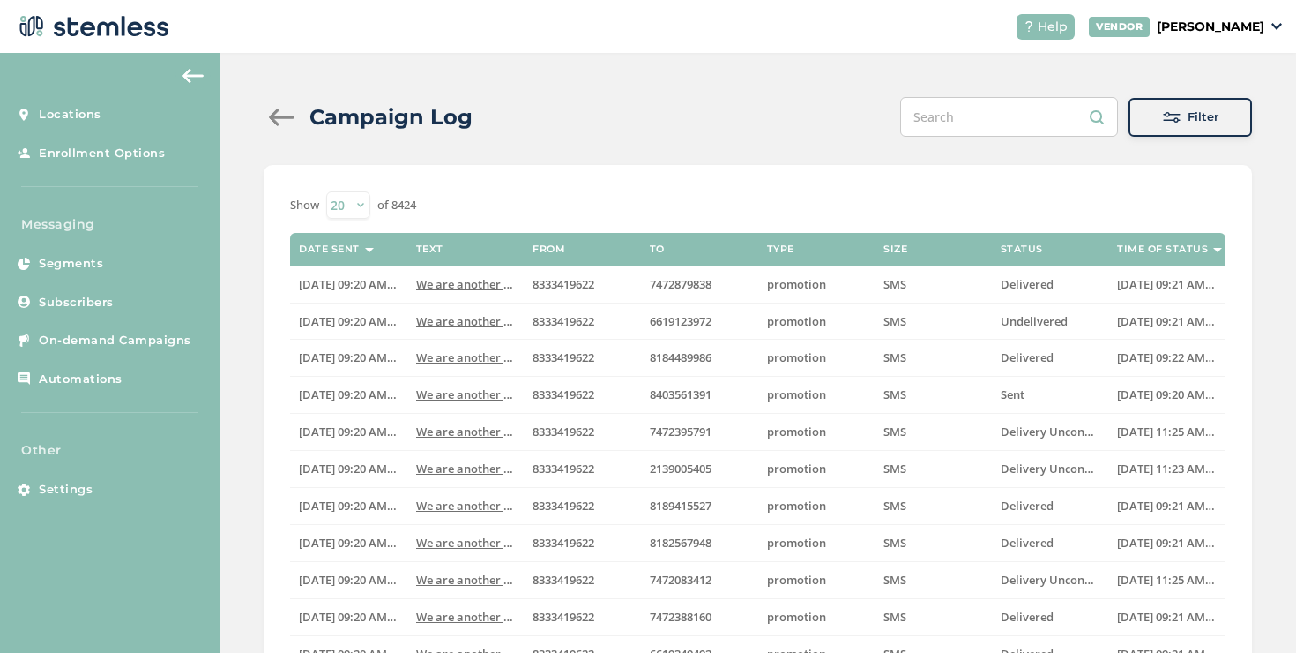
click at [265, 103] on div "Campaign Log" at bounding box center [375, 117] width 223 height 32
click at [272, 106] on div "Campaign Log" at bounding box center [375, 117] width 223 height 32
click at [279, 114] on div at bounding box center [281, 117] width 35 height 18
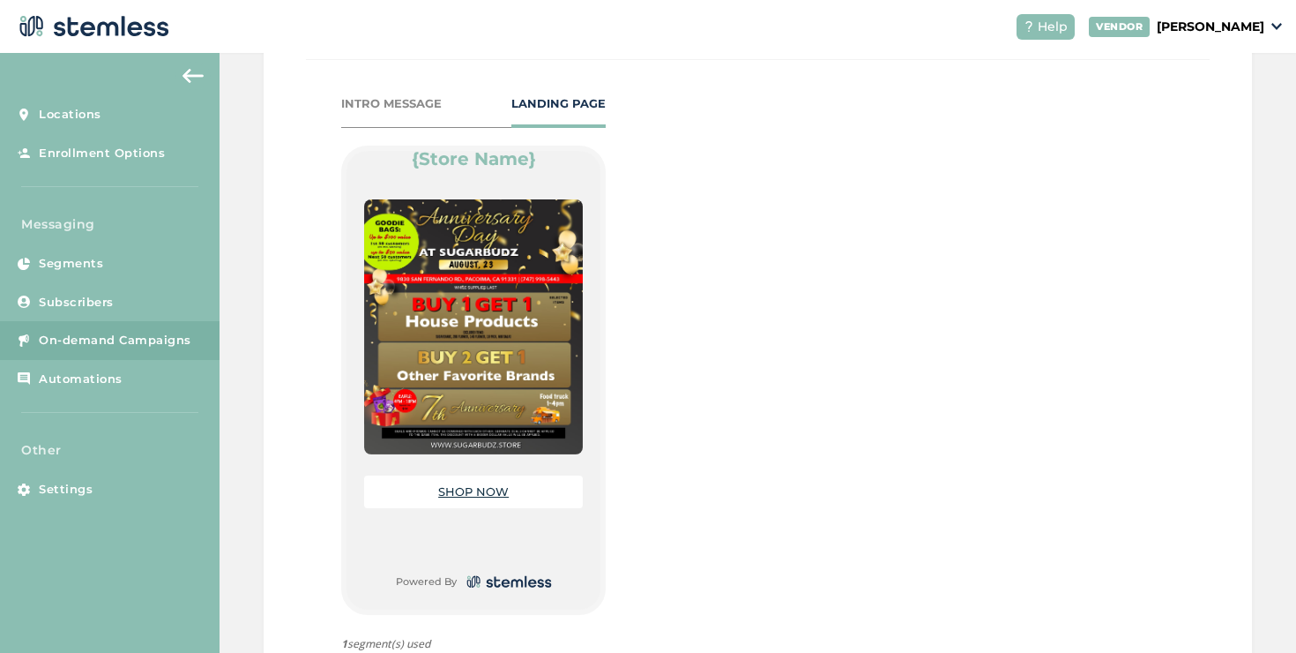
scroll to position [121, 0]
click at [489, 492] on link "SHOP NOW" at bounding box center [473, 491] width 71 height 14
